Goal: Task Accomplishment & Management: Use online tool/utility

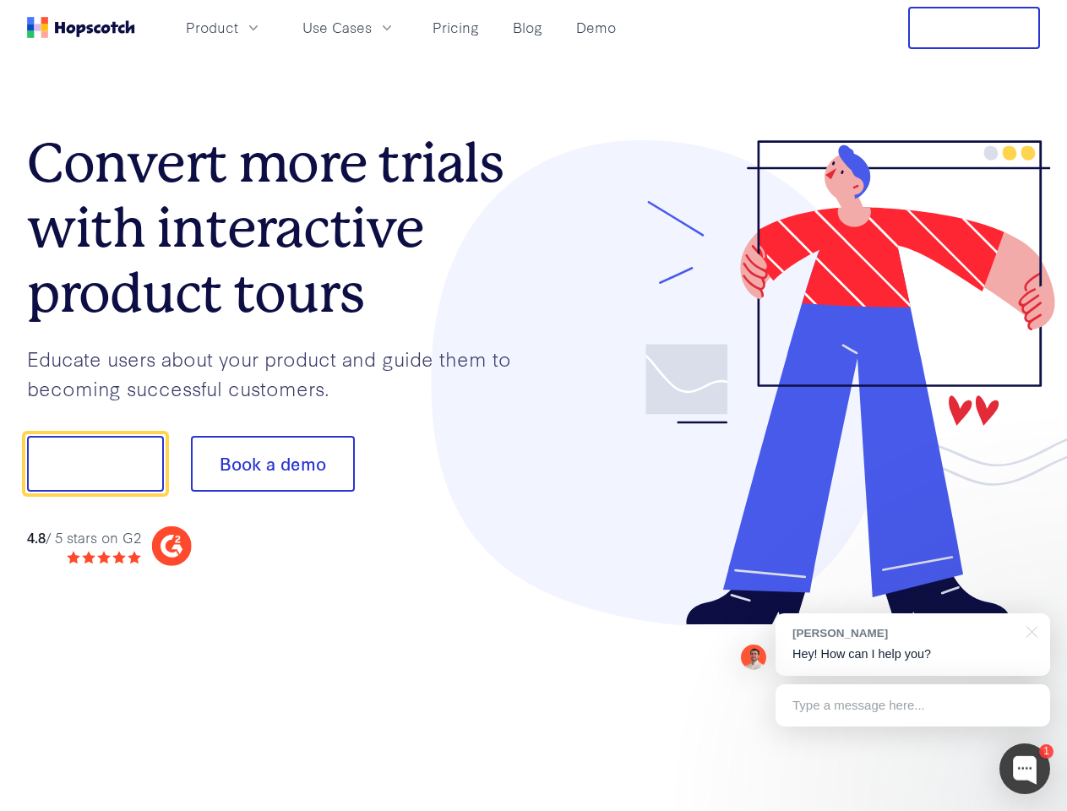
click at [534, 406] on div at bounding box center [787, 383] width 507 height 486
click at [238, 27] on span "Product" at bounding box center [212, 27] width 52 height 21
click at [372, 27] on span "Use Cases" at bounding box center [337, 27] width 69 height 21
click at [974, 28] on button "Free Trial" at bounding box center [974, 28] width 132 height 42
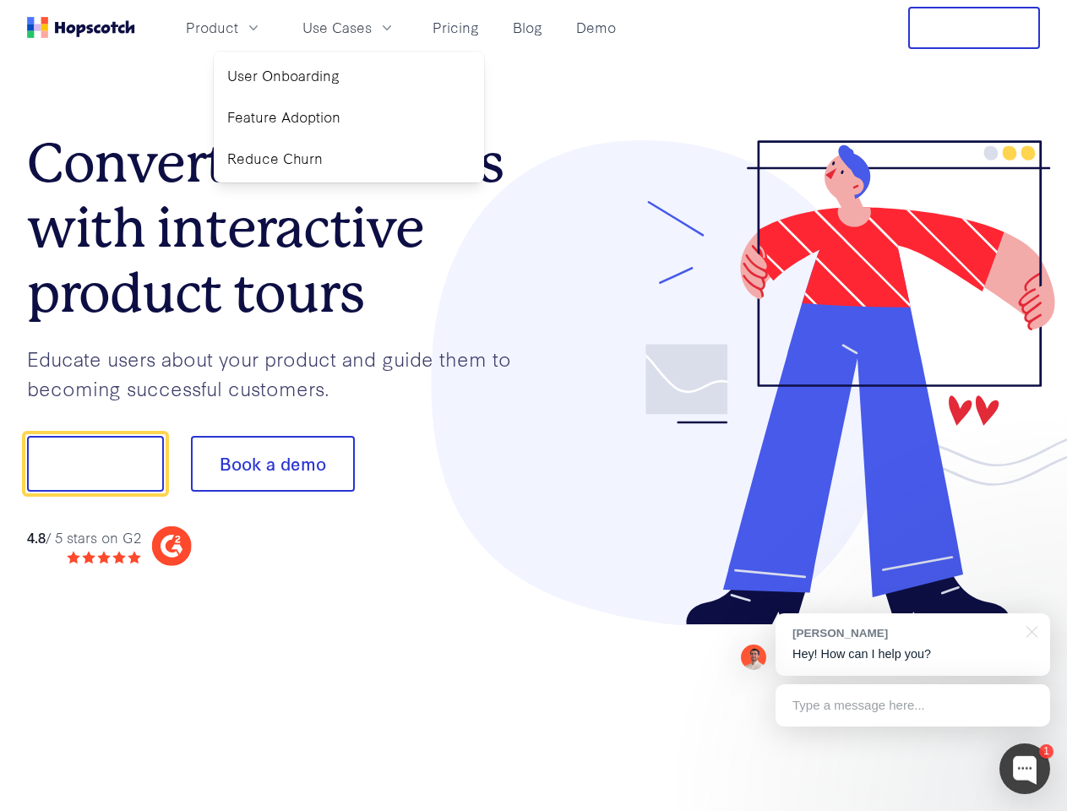
click at [95, 464] on button "Show me!" at bounding box center [95, 464] width 137 height 56
click at [272, 464] on button "Book a demo" at bounding box center [273, 464] width 164 height 56
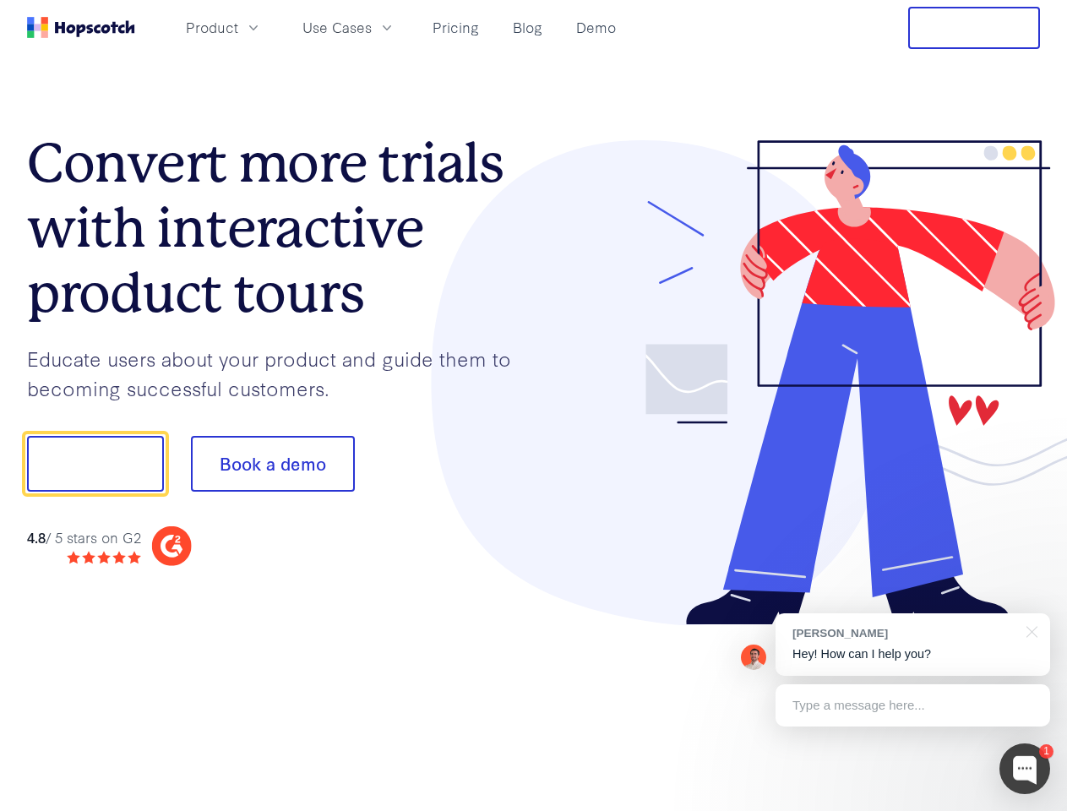
click at [1025, 769] on div at bounding box center [1025, 769] width 51 height 51
click at [913, 645] on div "[PERSON_NAME] Hey! How can I help you?" at bounding box center [913, 644] width 275 height 63
click at [1029, 630] on div at bounding box center [891, 462] width 317 height 564
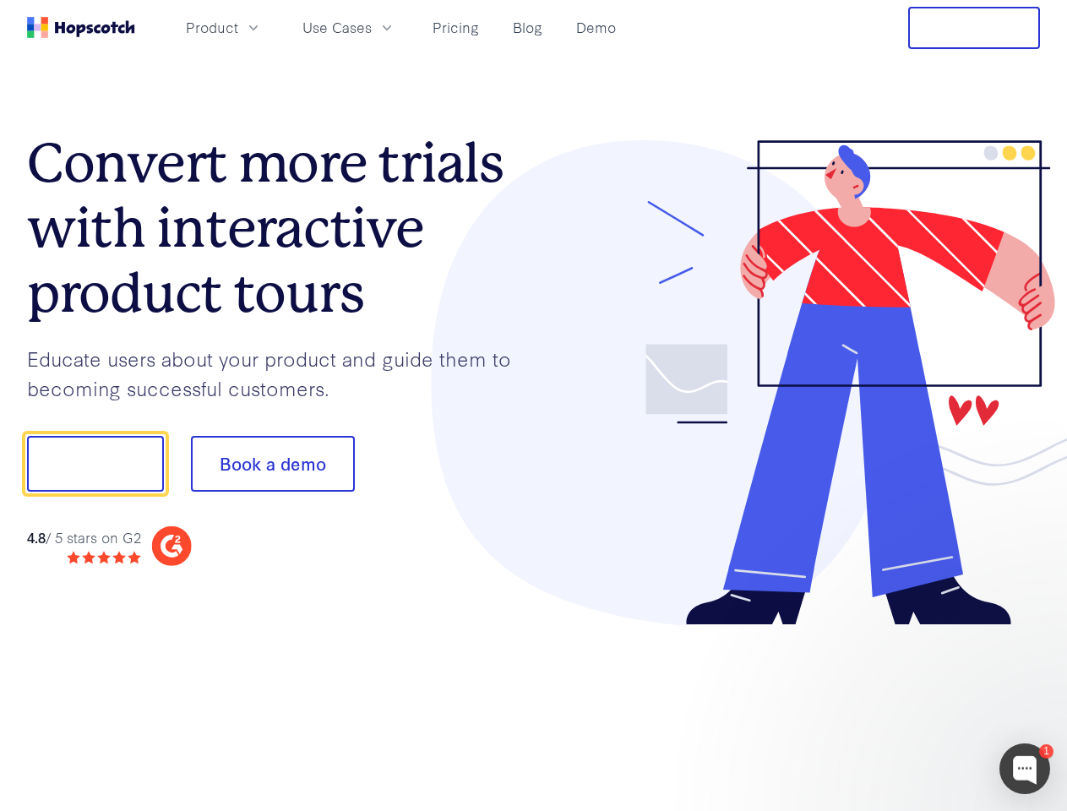
click at [913, 706] on div at bounding box center [891, 574] width 317 height 337
